Goal: Entertainment & Leisure: Consume media (video, audio)

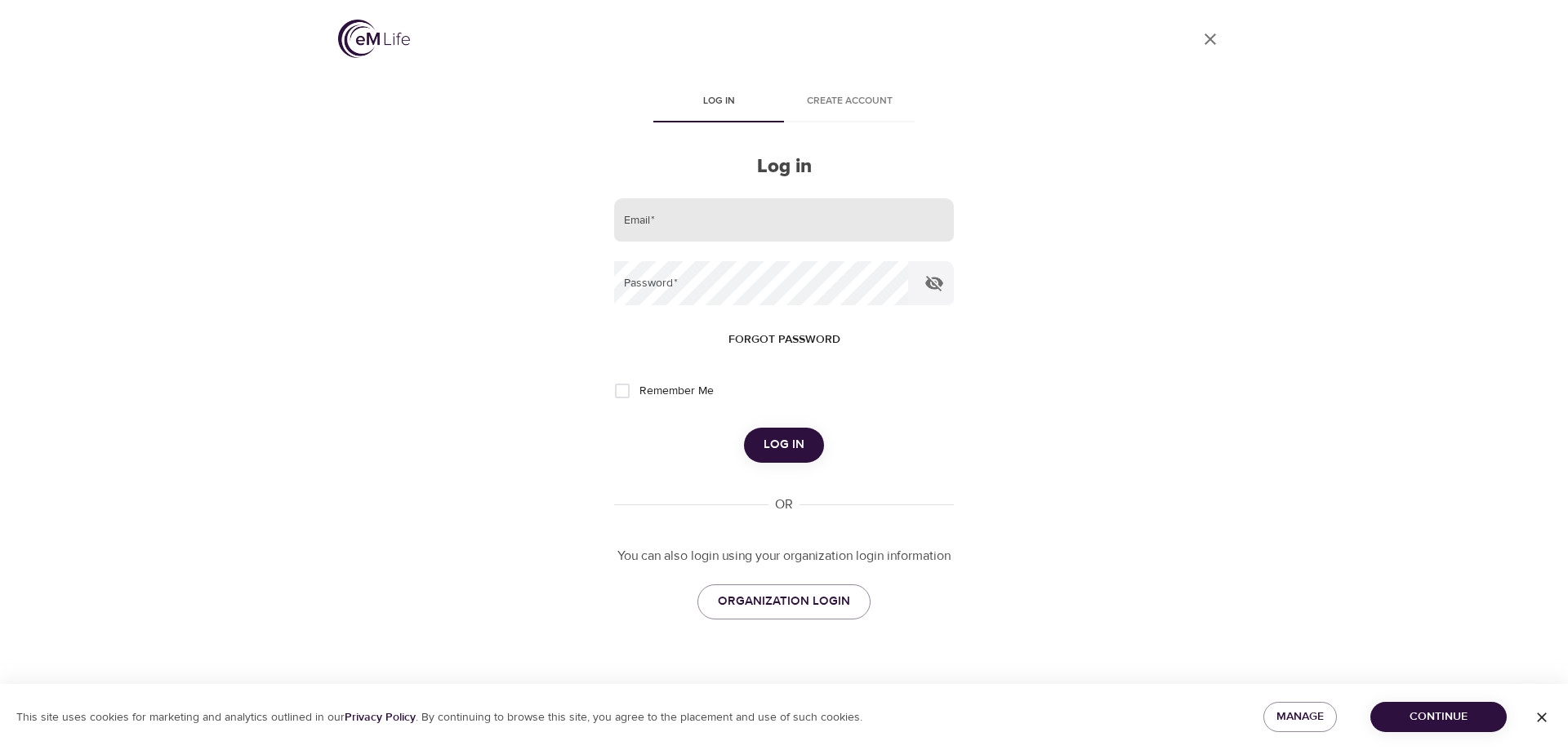
click at [642, 224] on input "email" at bounding box center [784, 219] width 340 height 44
type input "c"
type input "C"
type input "[EMAIL_ADDRESS][DOMAIN_NAME]"
click at [935, 285] on icon "button" at bounding box center [934, 283] width 18 height 16
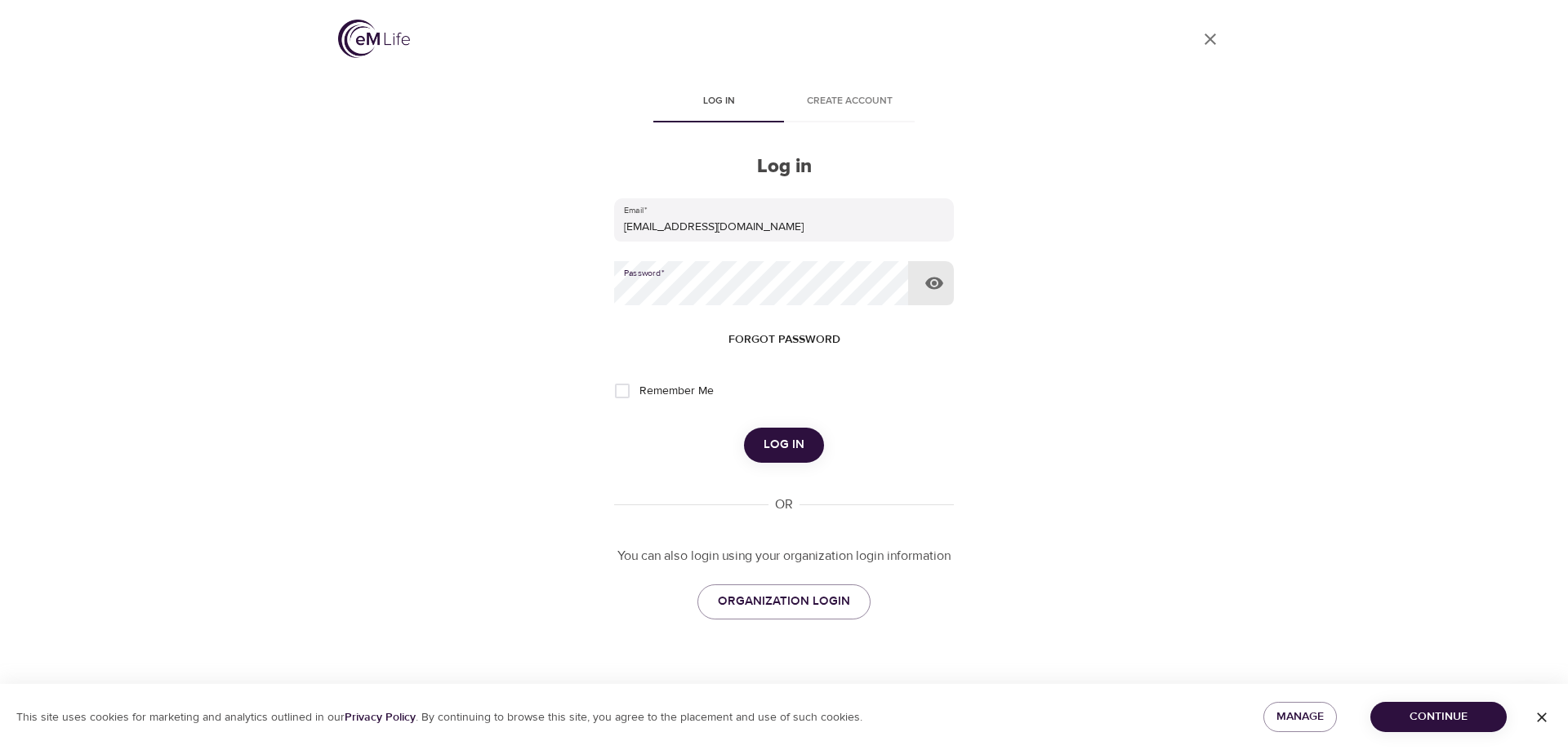
click at [935, 285] on icon "button" at bounding box center [934, 283] width 18 height 12
click at [809, 451] on button "Log in" at bounding box center [784, 445] width 80 height 35
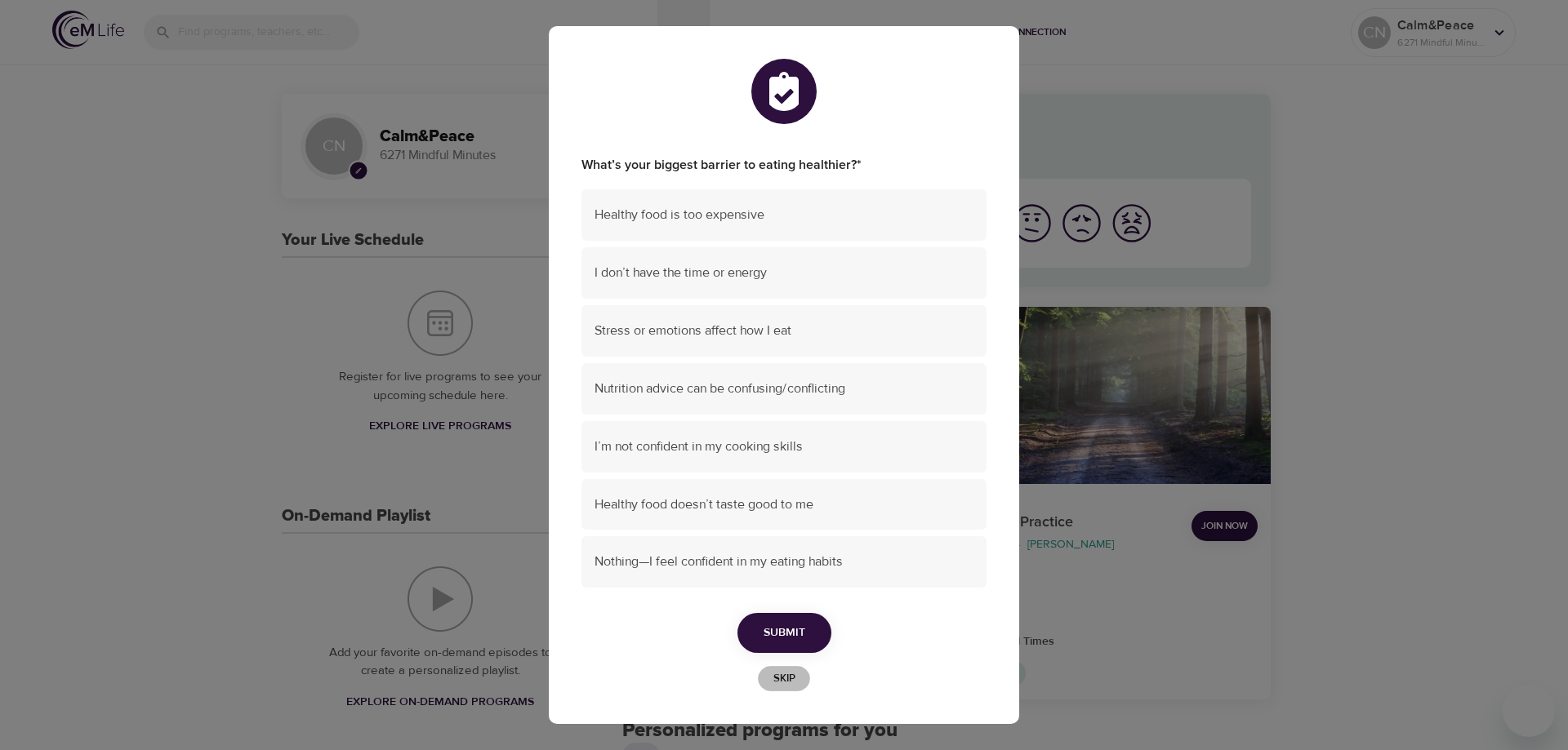
click at [799, 673] on span "Skip" at bounding box center [784, 679] width 36 height 19
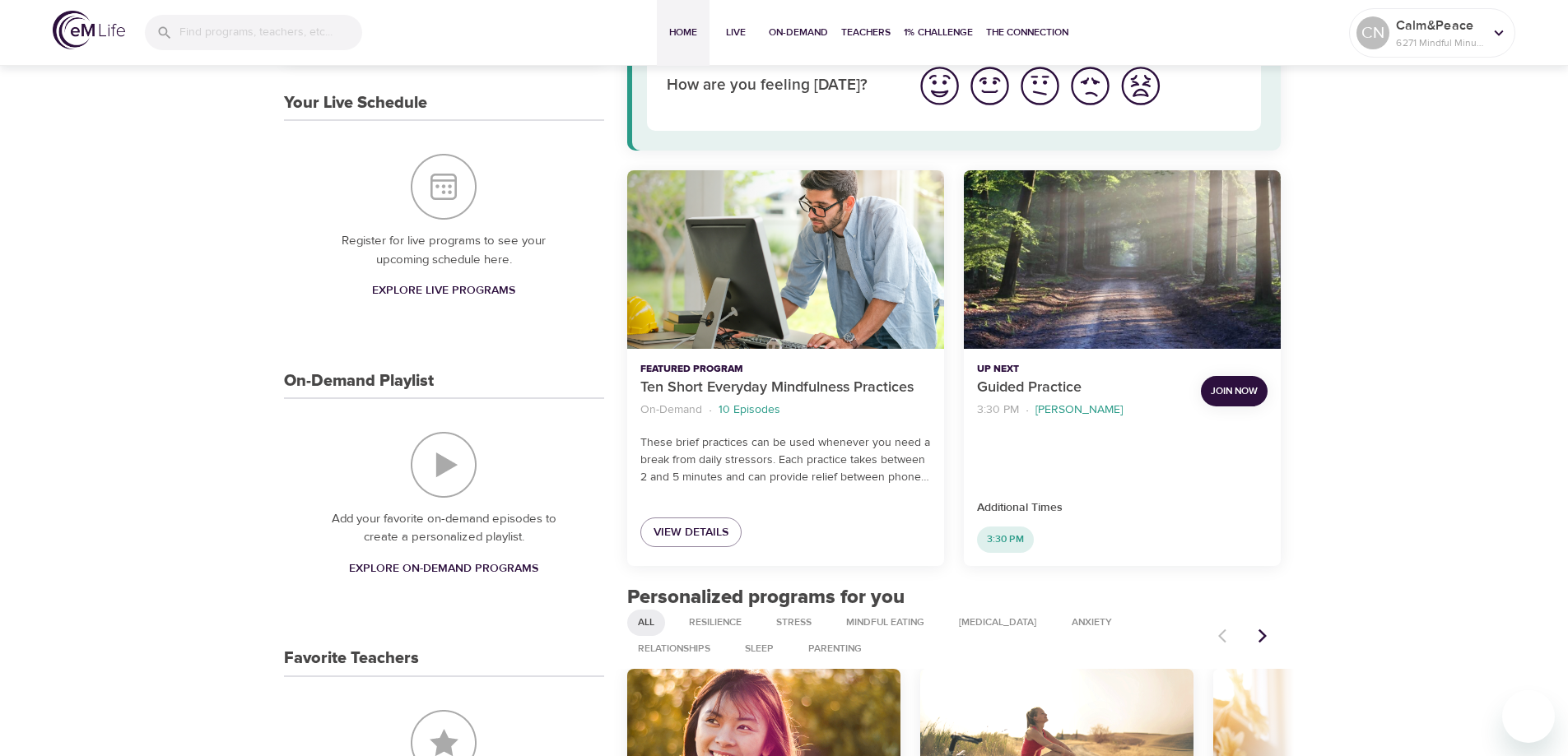
scroll to position [82, 0]
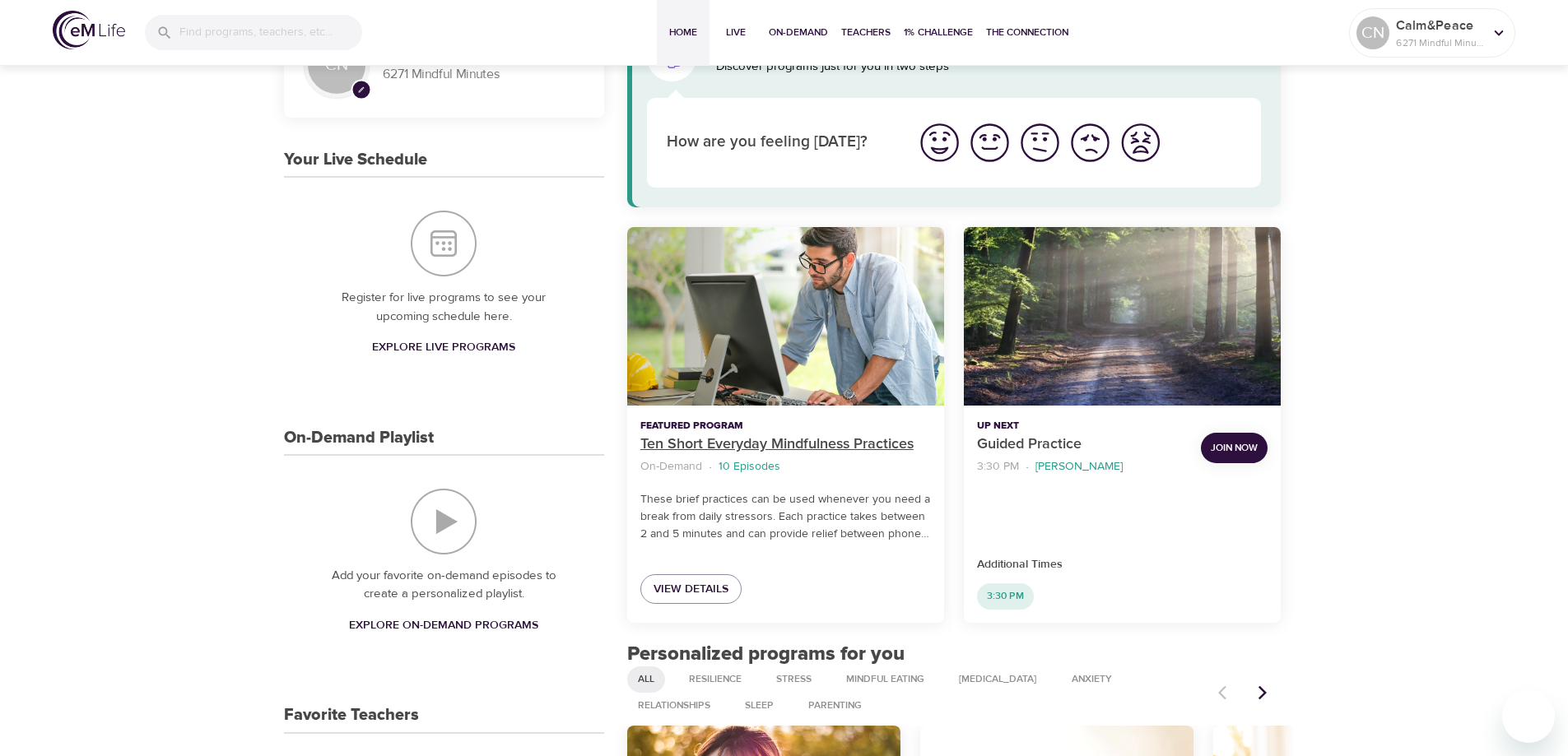
click at [776, 448] on p "Ten Short Everyday Mindfulness Practices" at bounding box center [785, 445] width 291 height 23
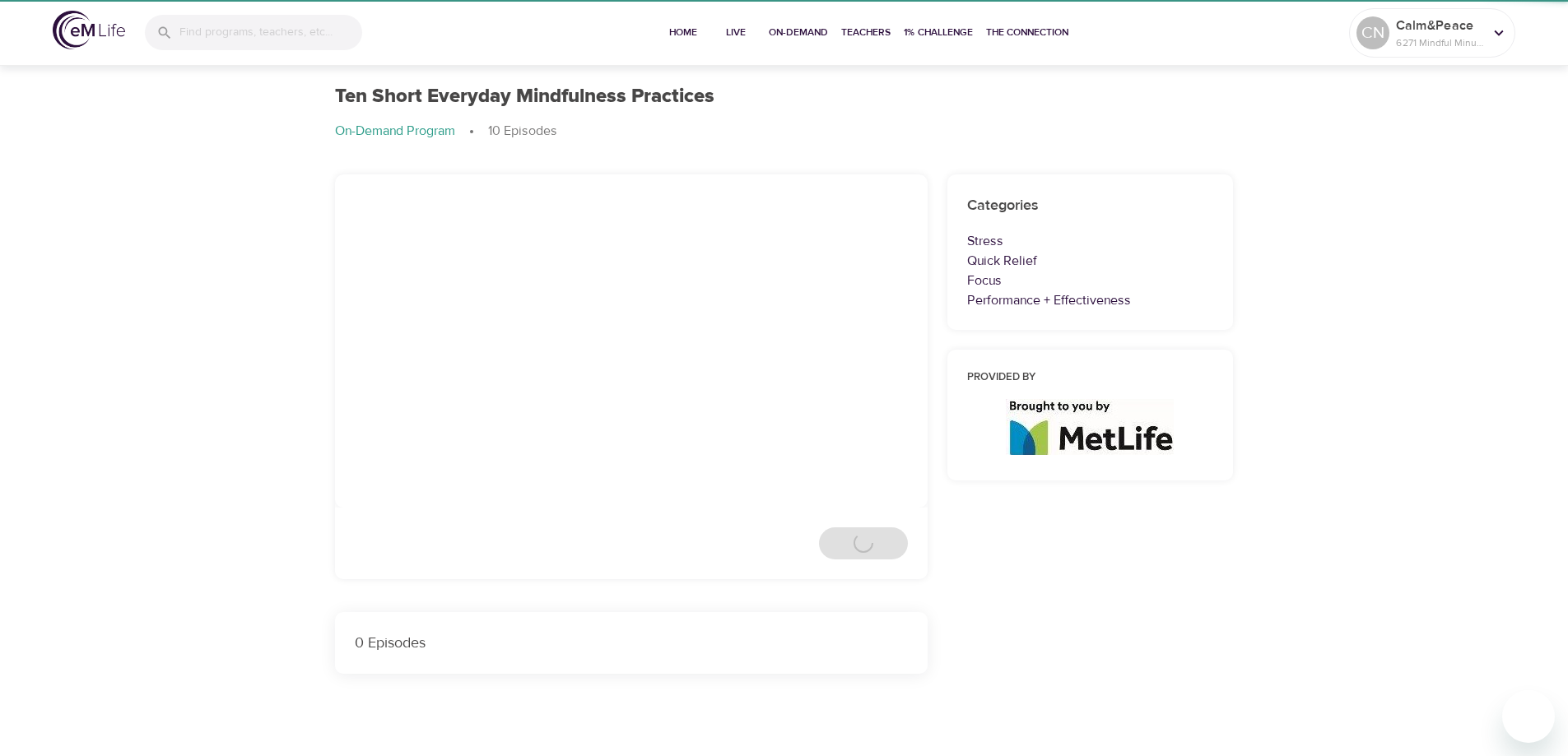
scroll to position [82, 0]
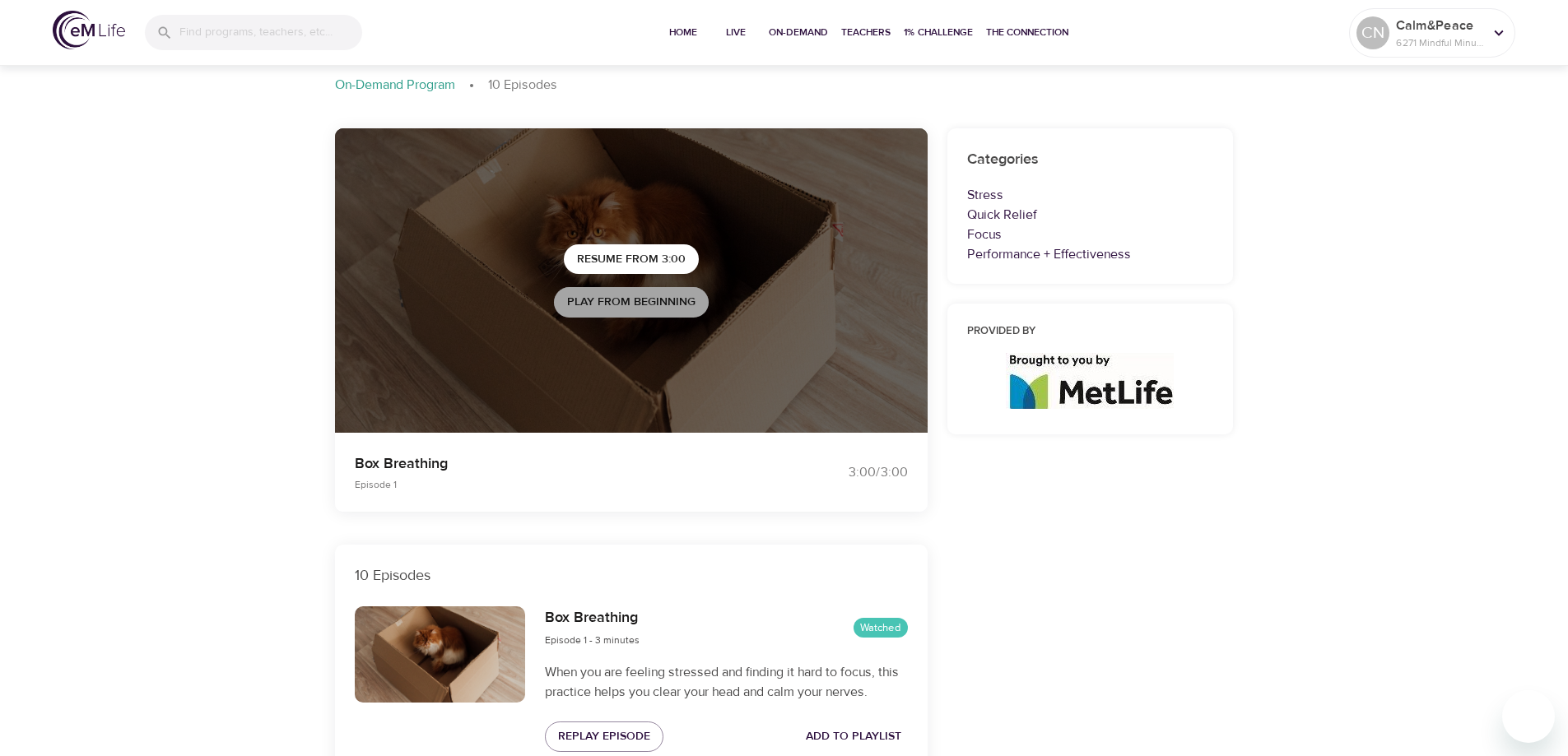
click at [685, 307] on span "Play from beginning" at bounding box center [631, 302] width 128 height 21
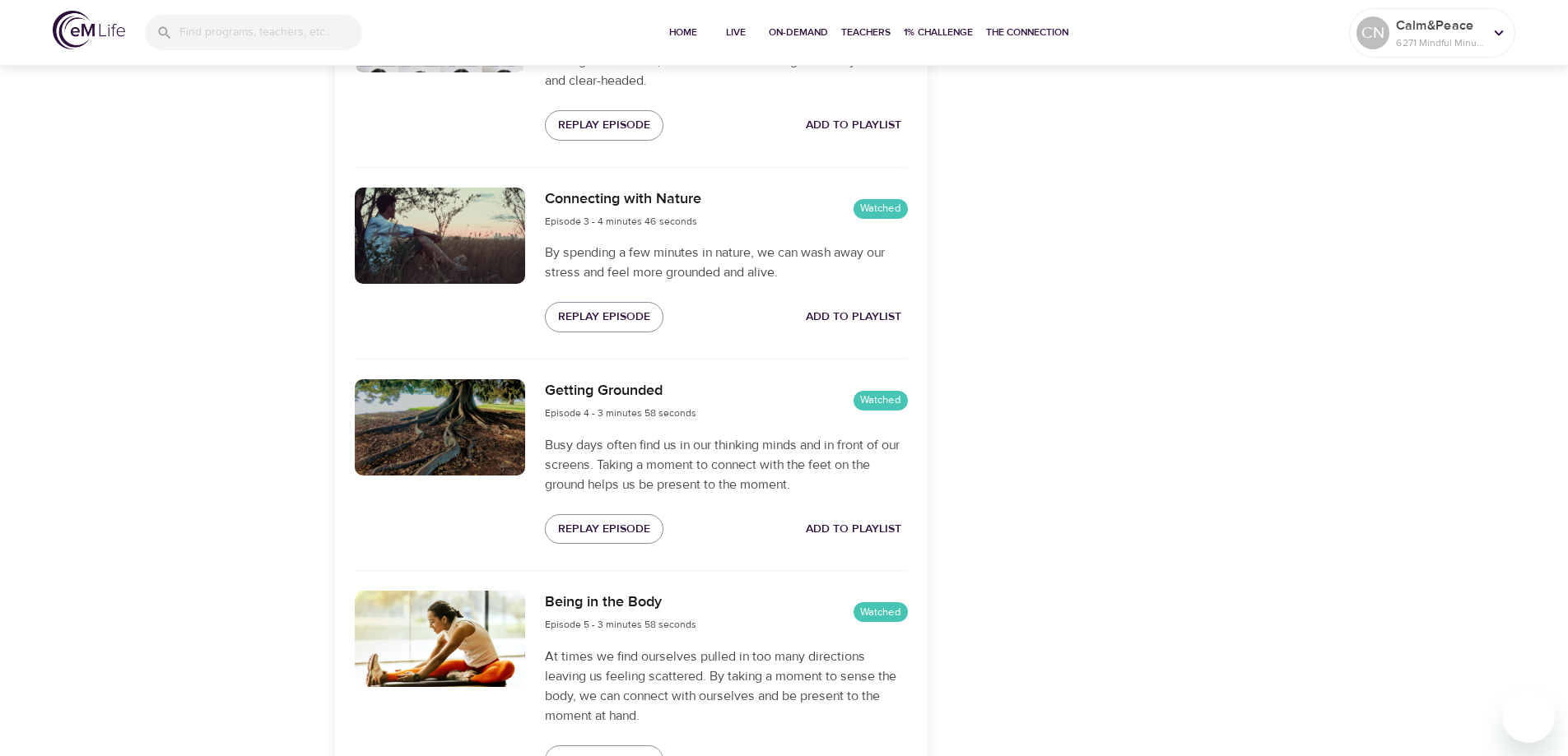
scroll to position [493, 0]
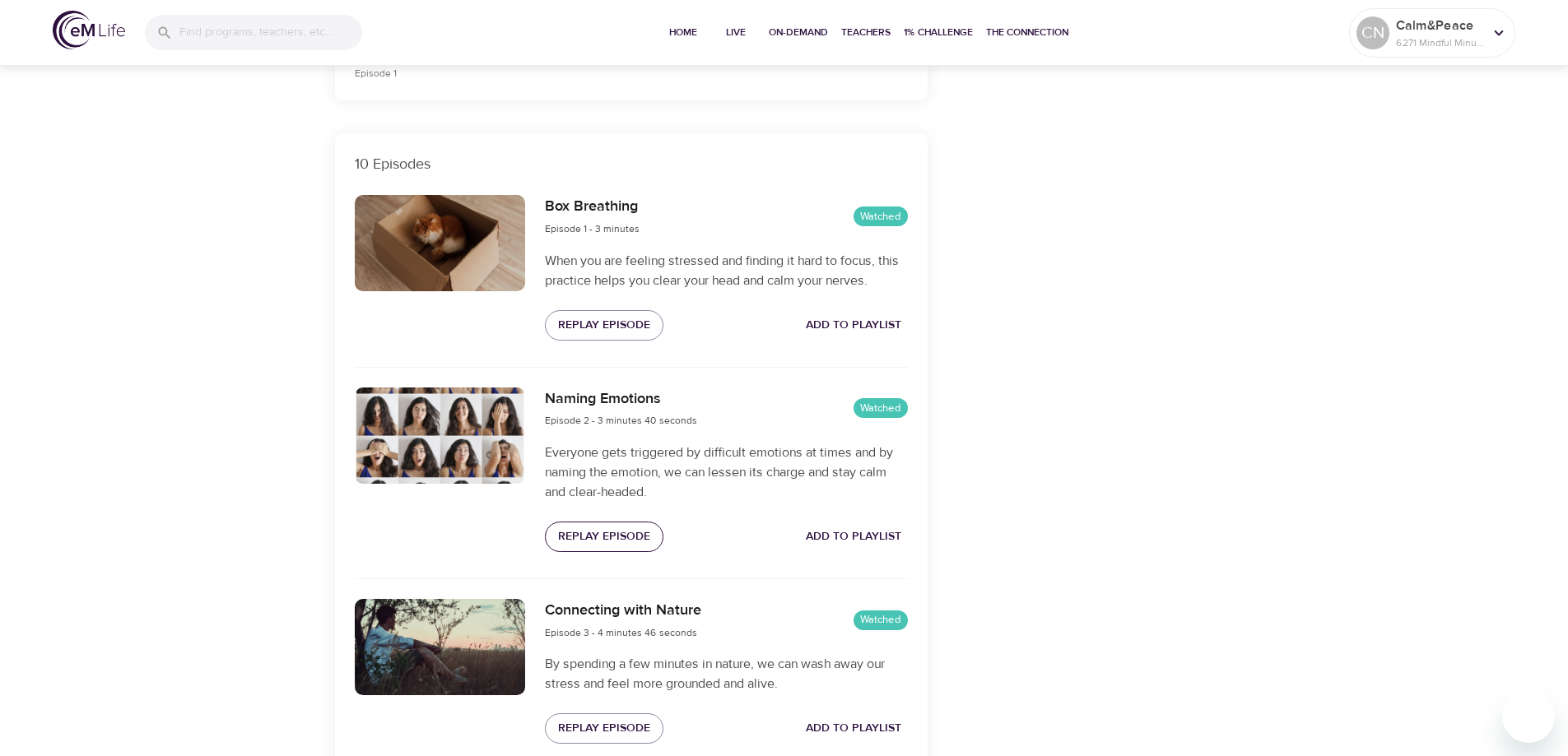
click at [624, 542] on span "Replay Episode" at bounding box center [605, 537] width 92 height 21
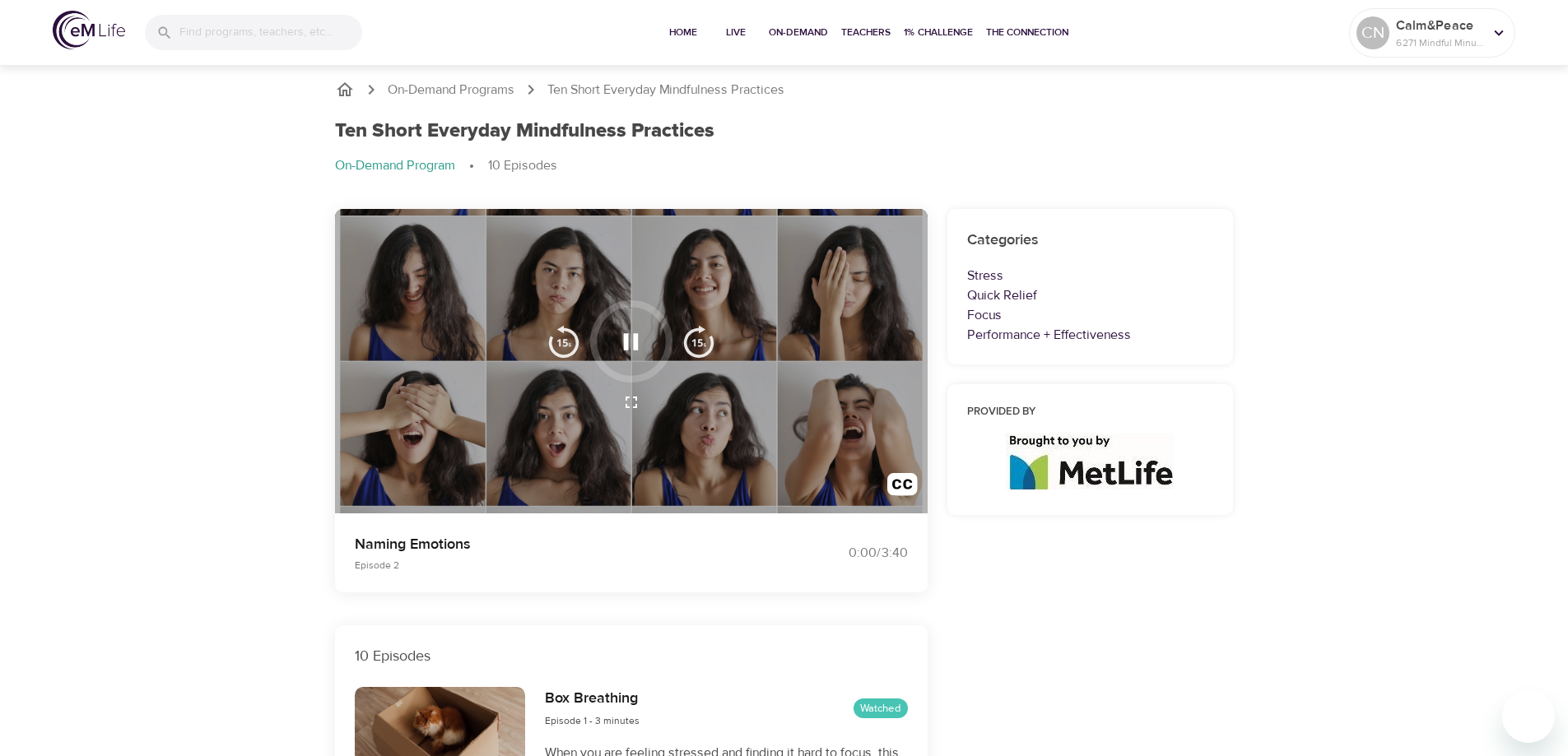
scroll to position [0, 0]
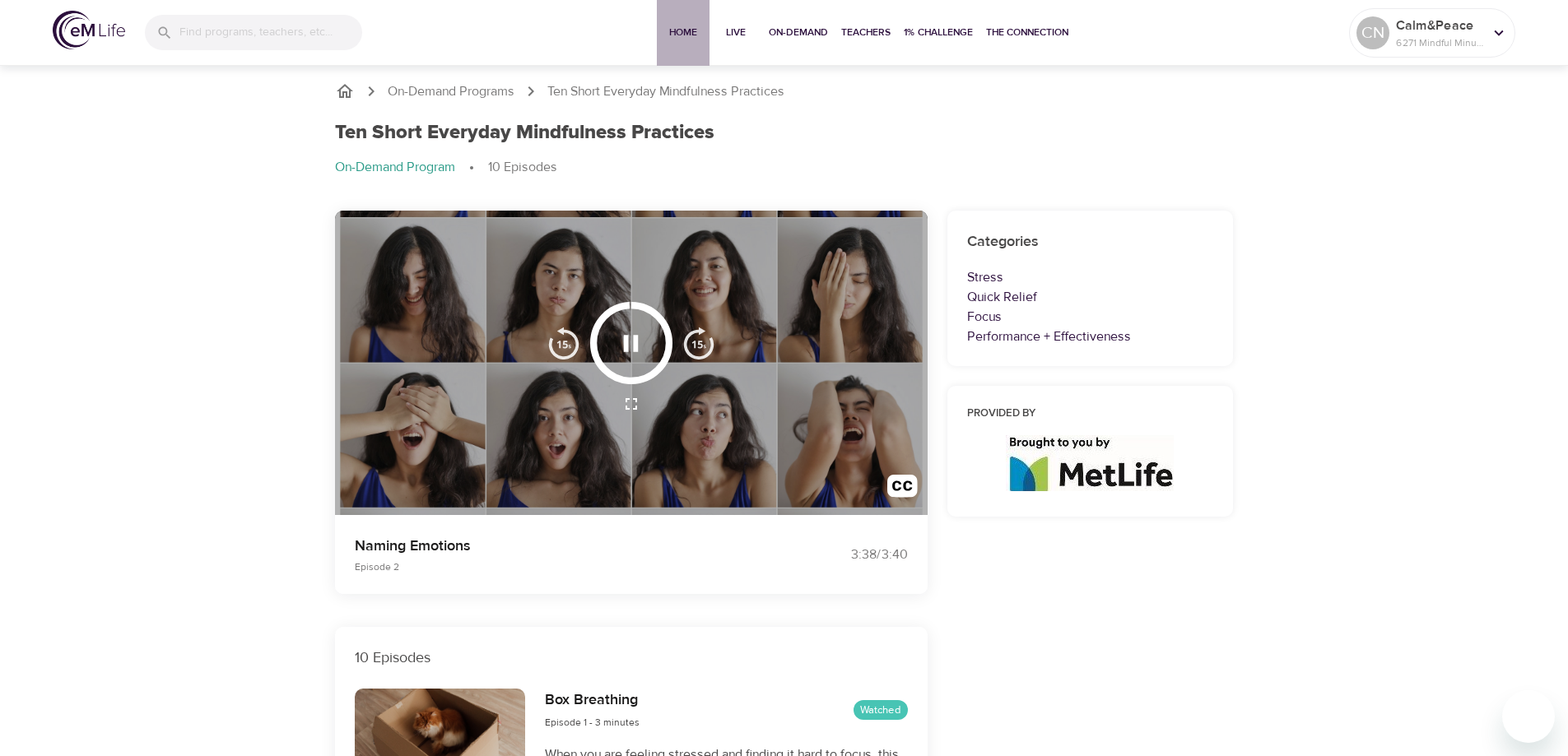
click at [692, 36] on span "Home" at bounding box center [684, 32] width 40 height 17
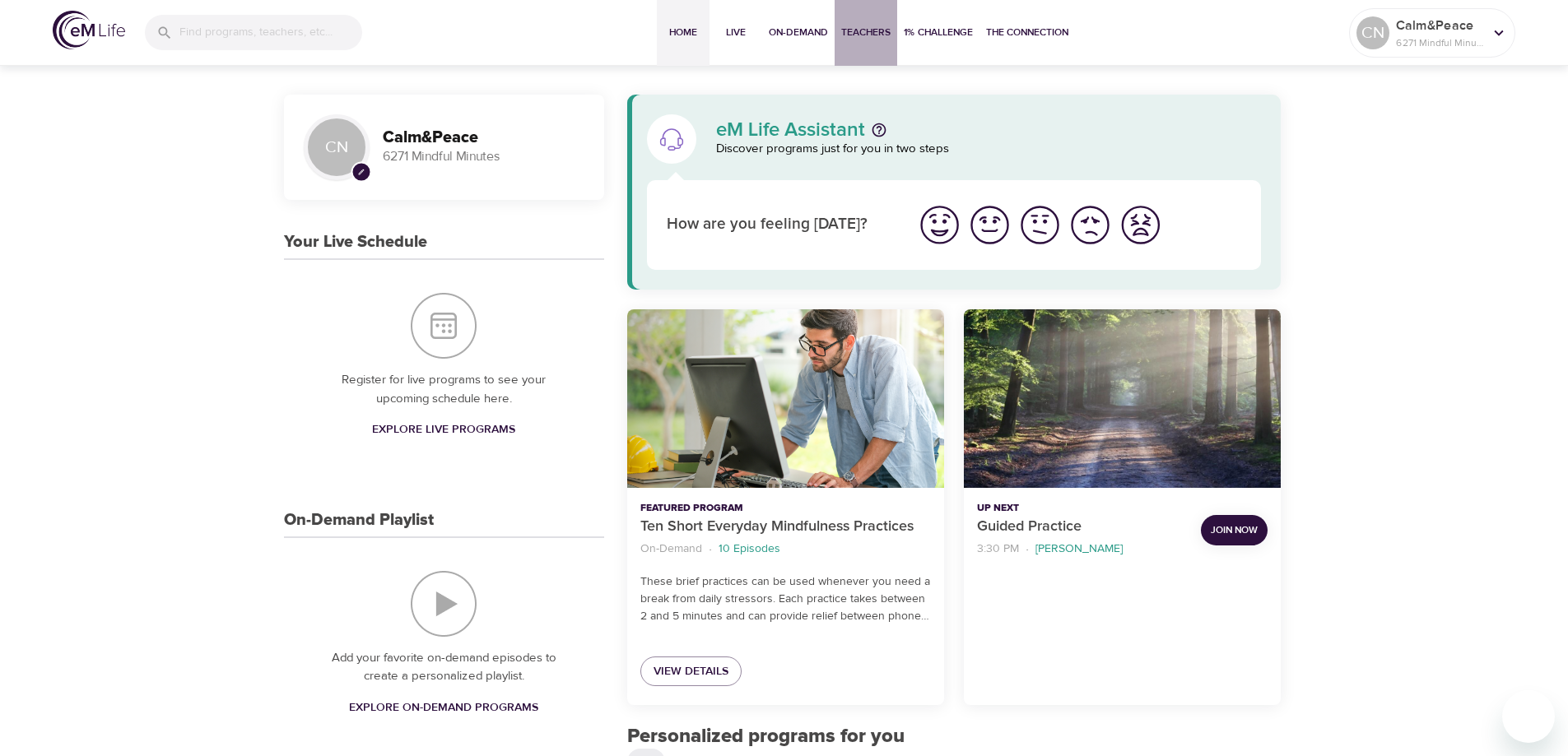
click at [849, 41] on button "Teachers" at bounding box center [865, 33] width 62 height 66
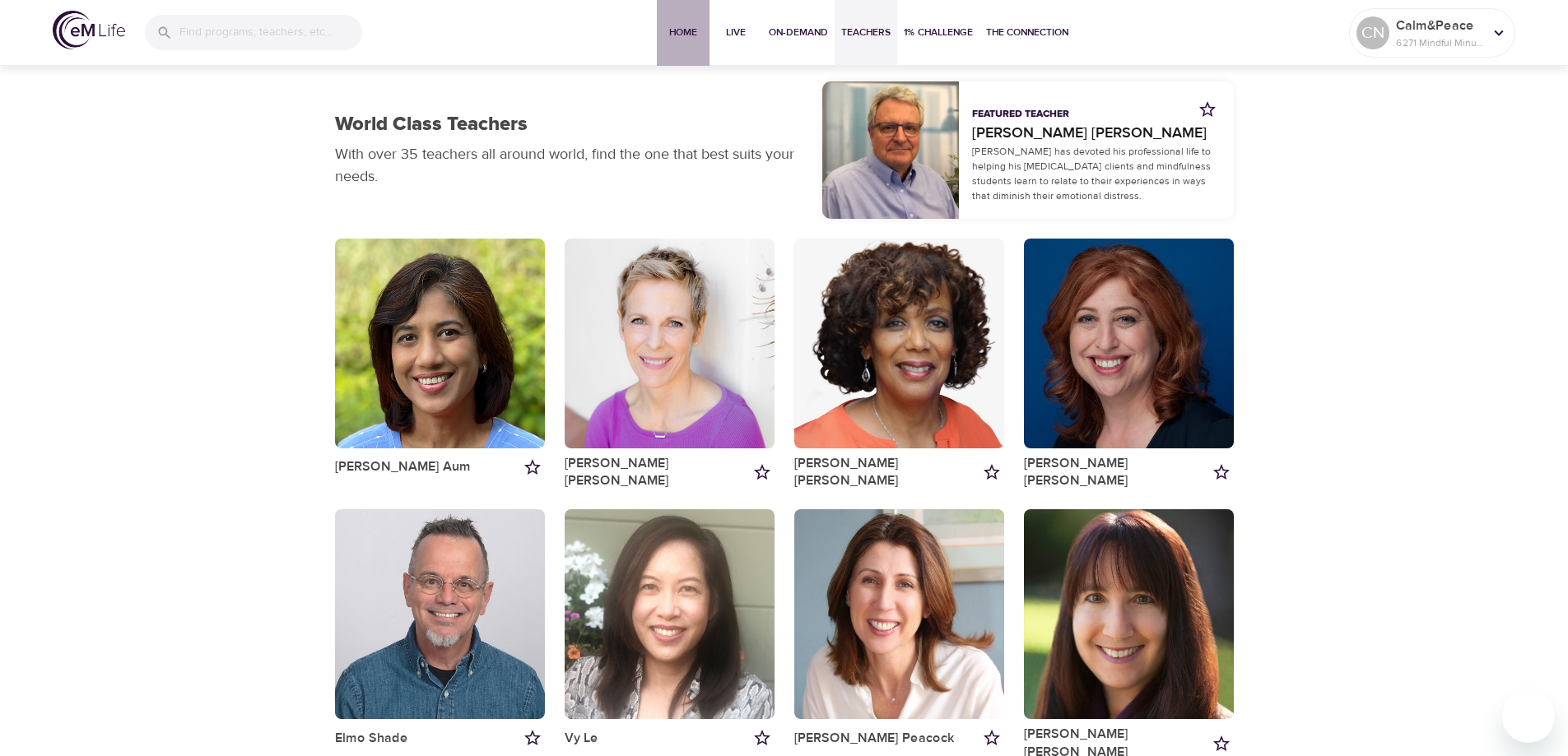
click at [697, 29] on span "Home" at bounding box center [684, 32] width 40 height 17
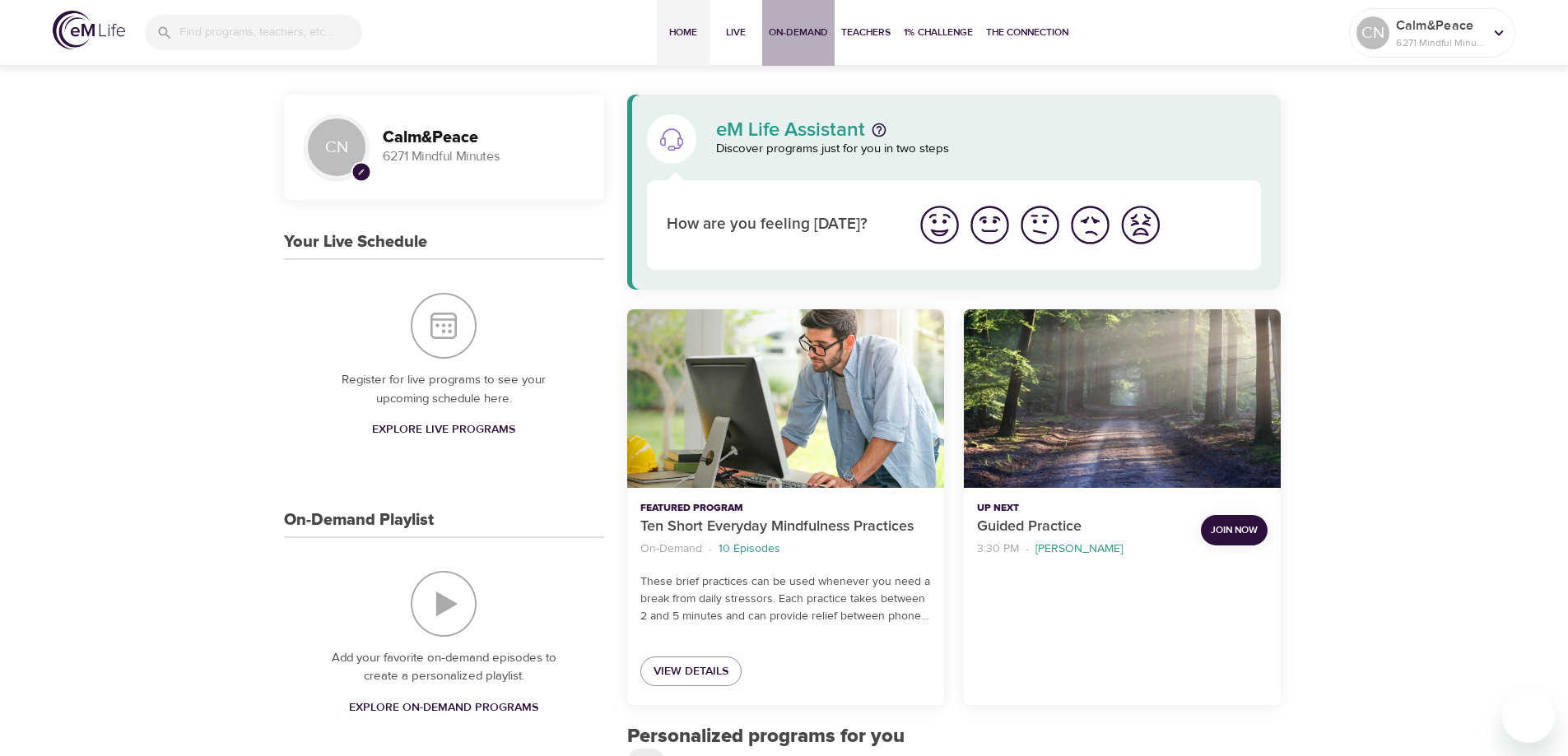
click at [789, 24] on span "On-Demand" at bounding box center [798, 32] width 59 height 17
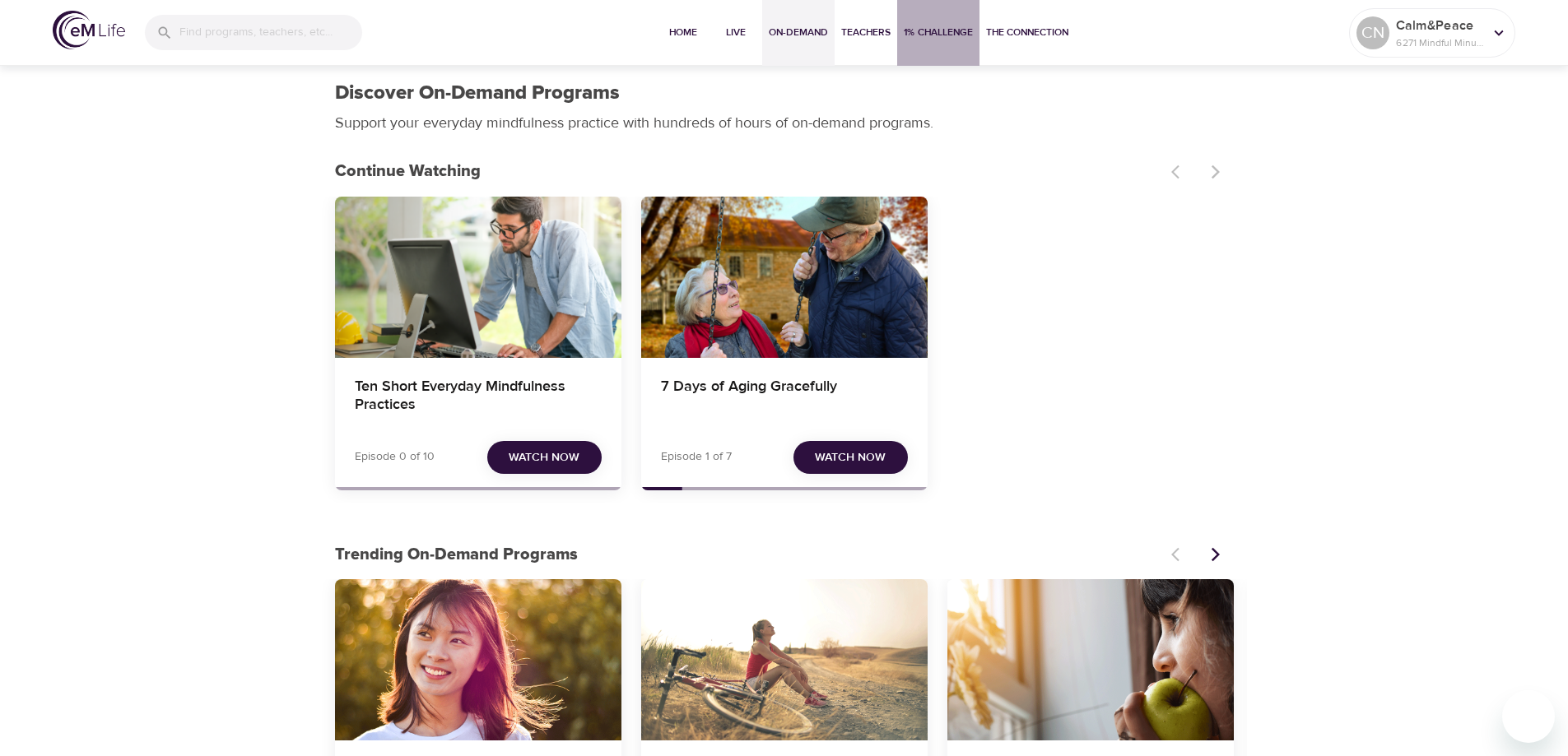
click at [919, 34] on span "1% Challenge" at bounding box center [938, 32] width 69 height 17
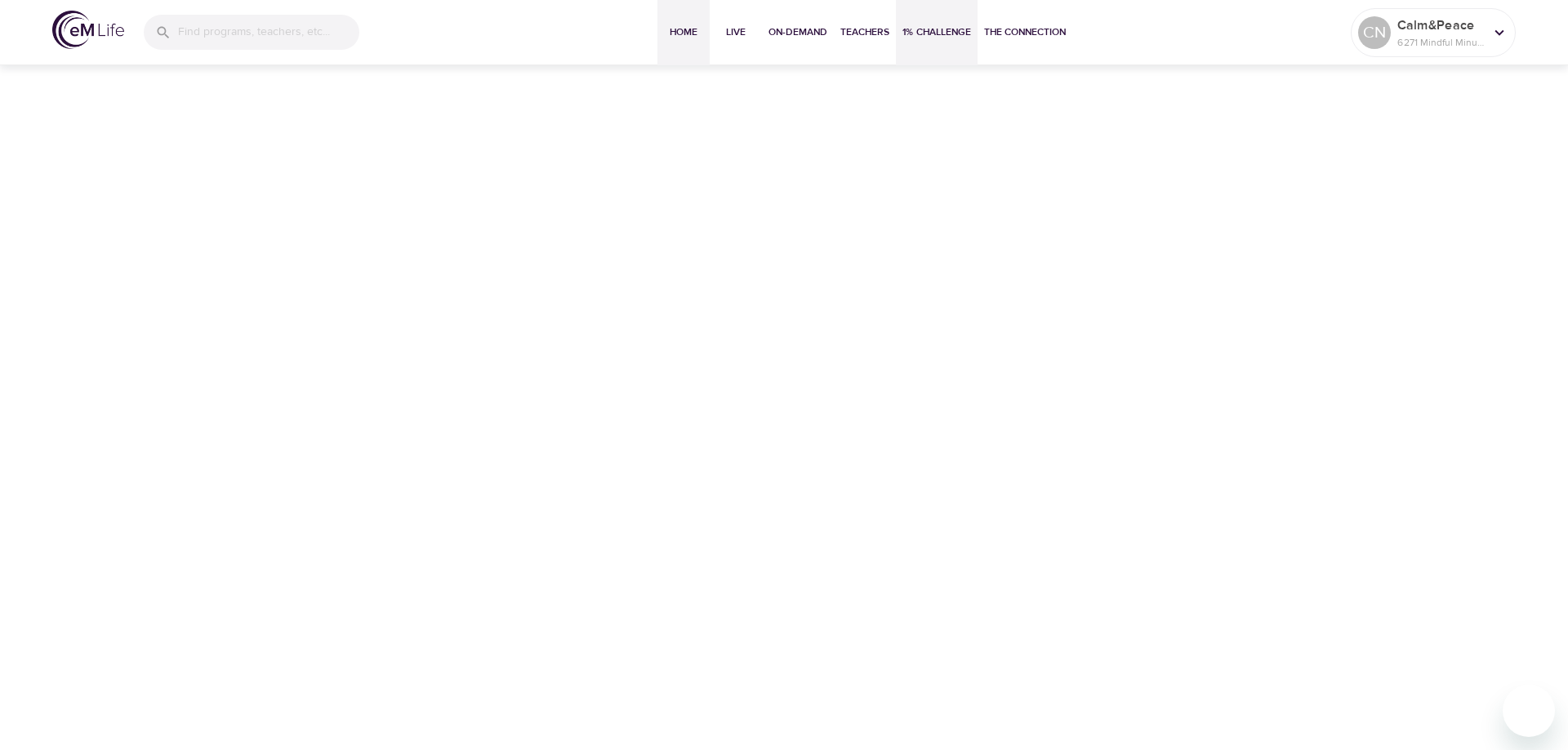
click at [691, 33] on span "Home" at bounding box center [684, 32] width 39 height 17
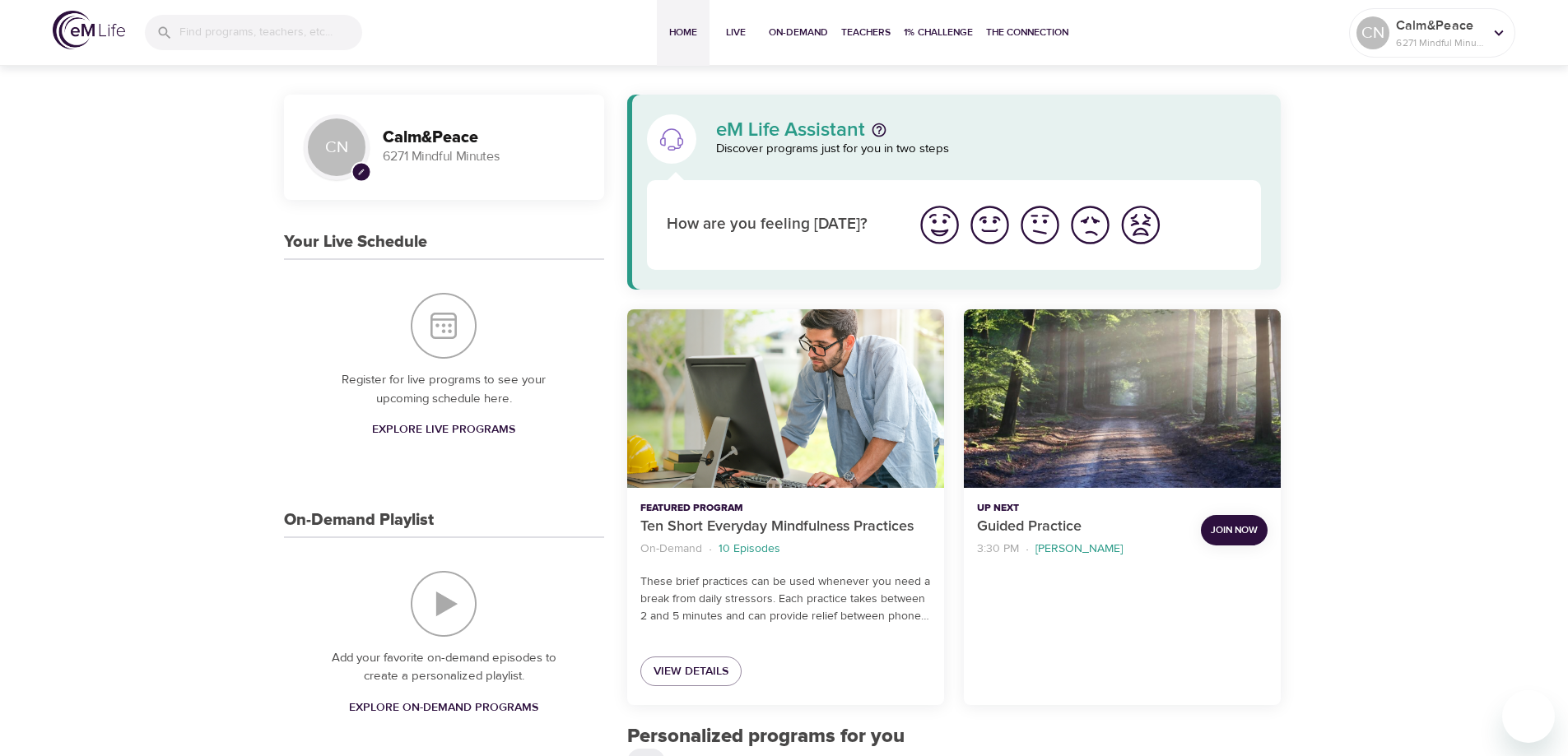
click at [426, 424] on span "Explore Live Programs" at bounding box center [444, 430] width 143 height 21
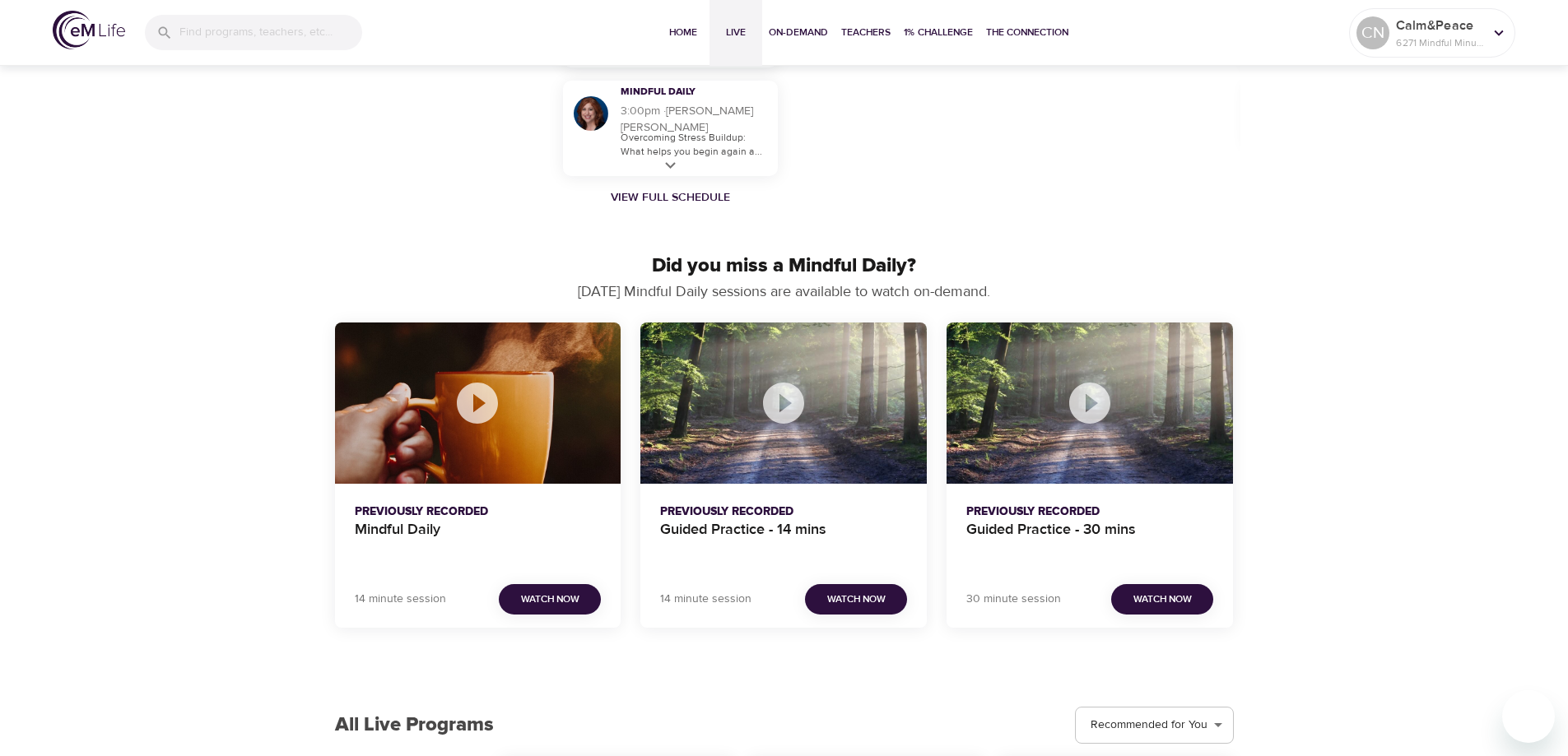
scroll to position [1399, 0]
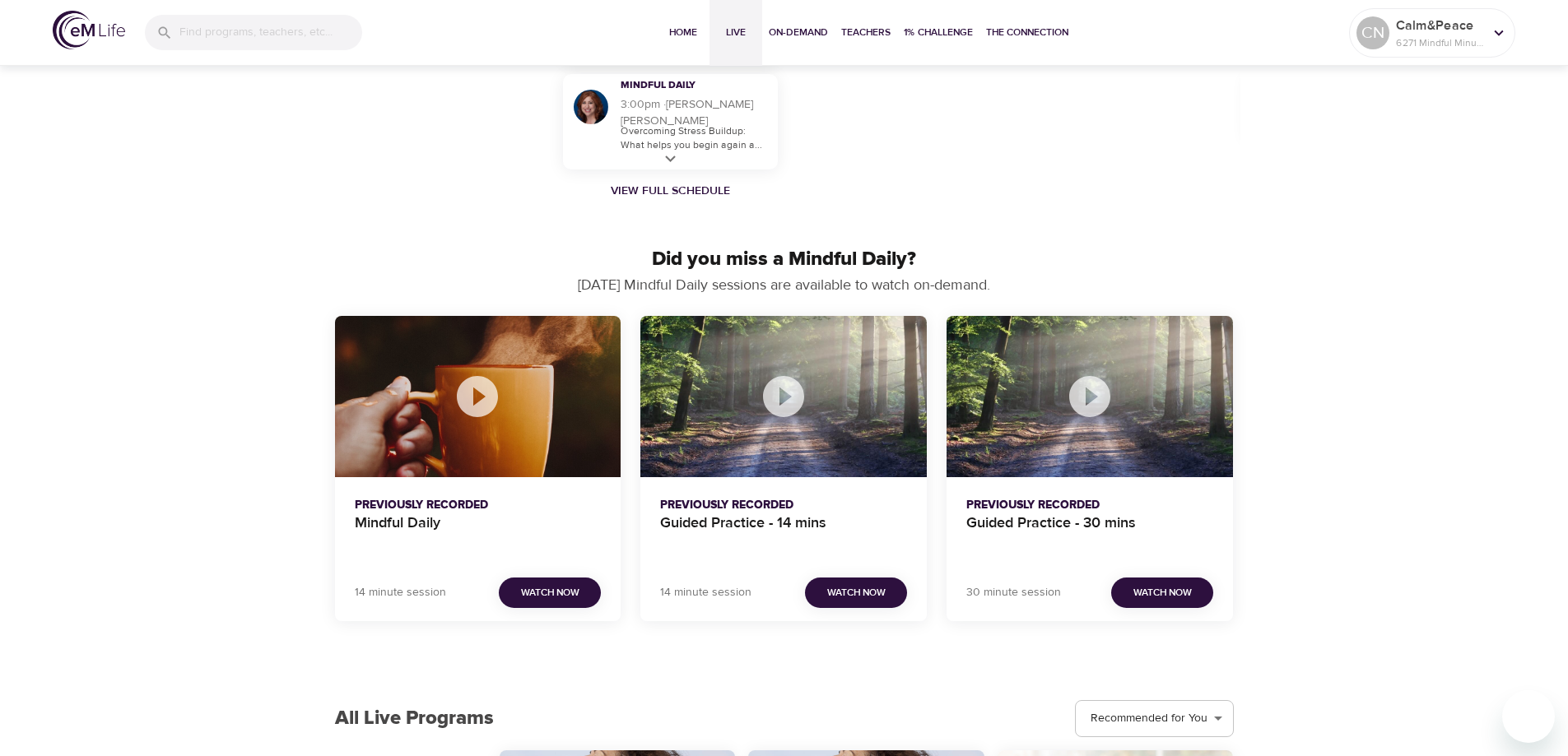
click at [495, 386] on icon "Mindful Daily" at bounding box center [477, 396] width 49 height 49
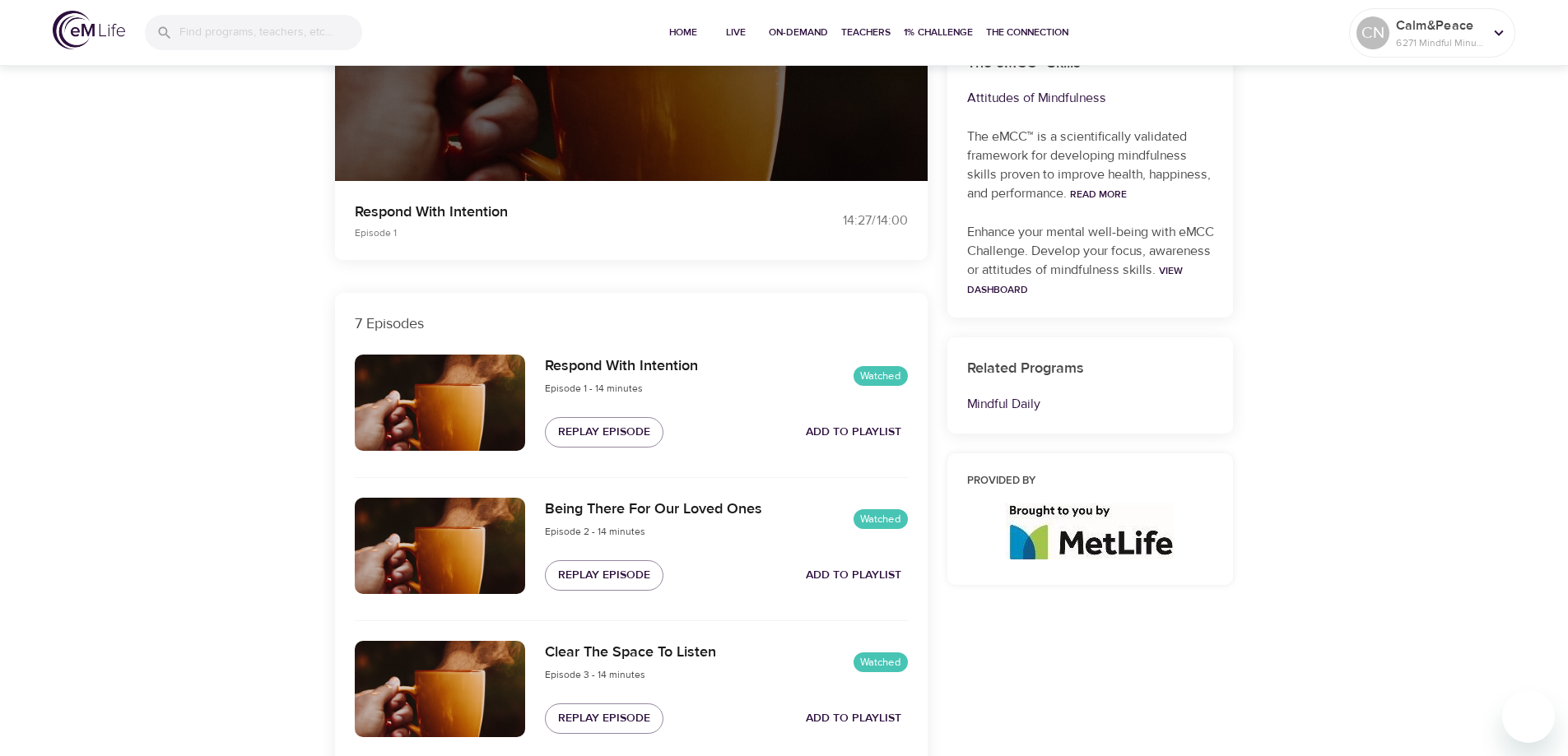
scroll to position [331, 0]
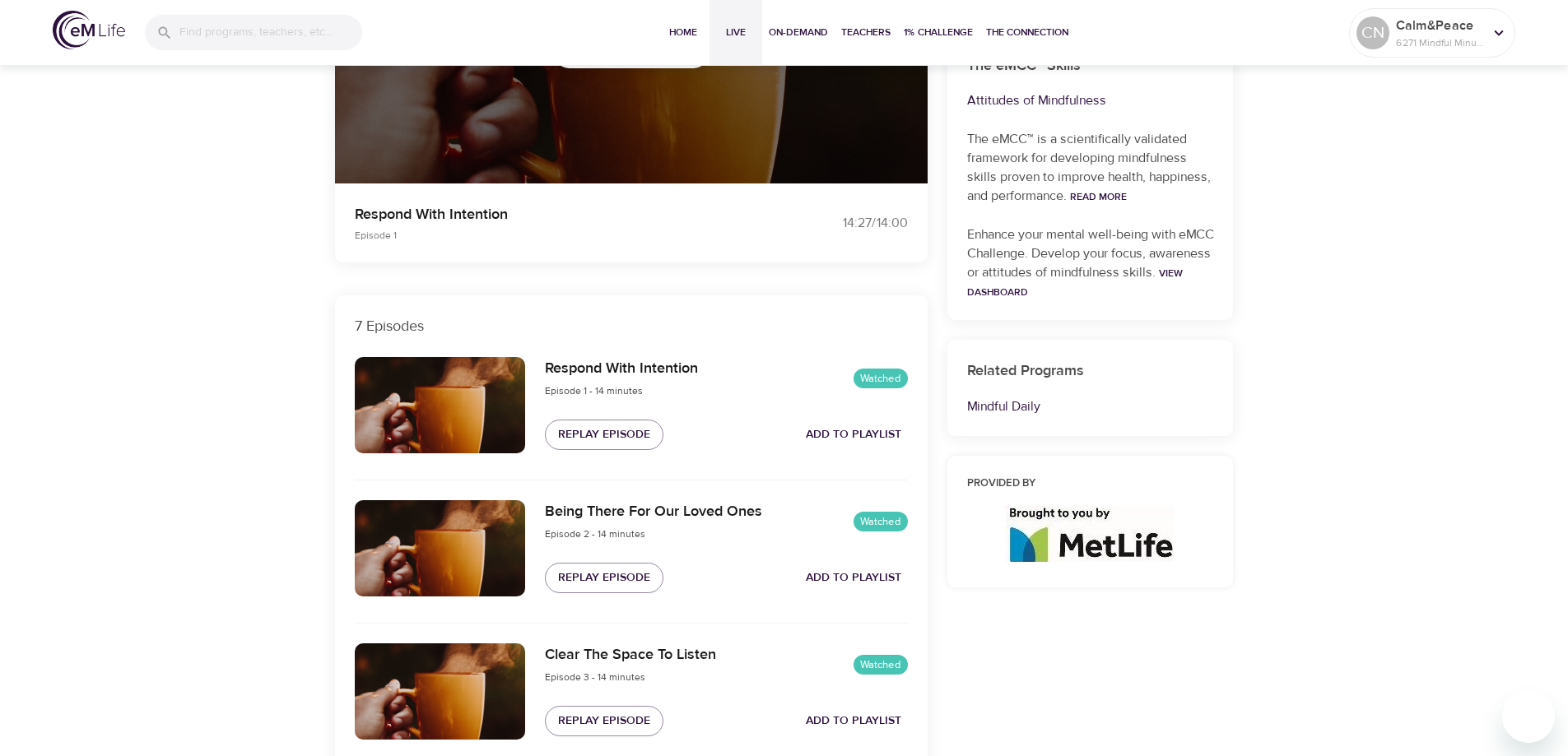
click at [728, 36] on span "Live" at bounding box center [736, 32] width 40 height 17
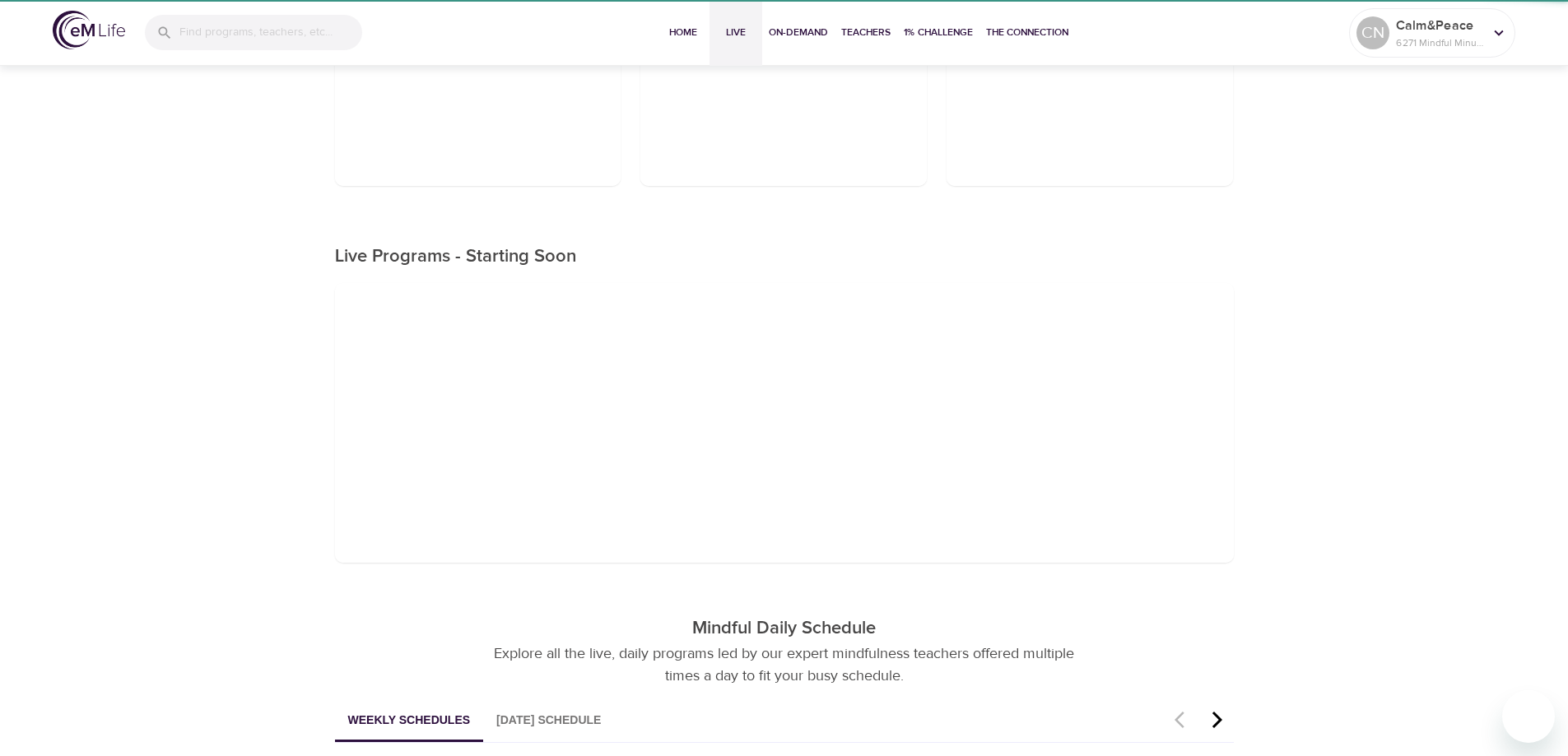
scroll to position [105, 0]
